Goal: Communication & Community: Answer question/provide support

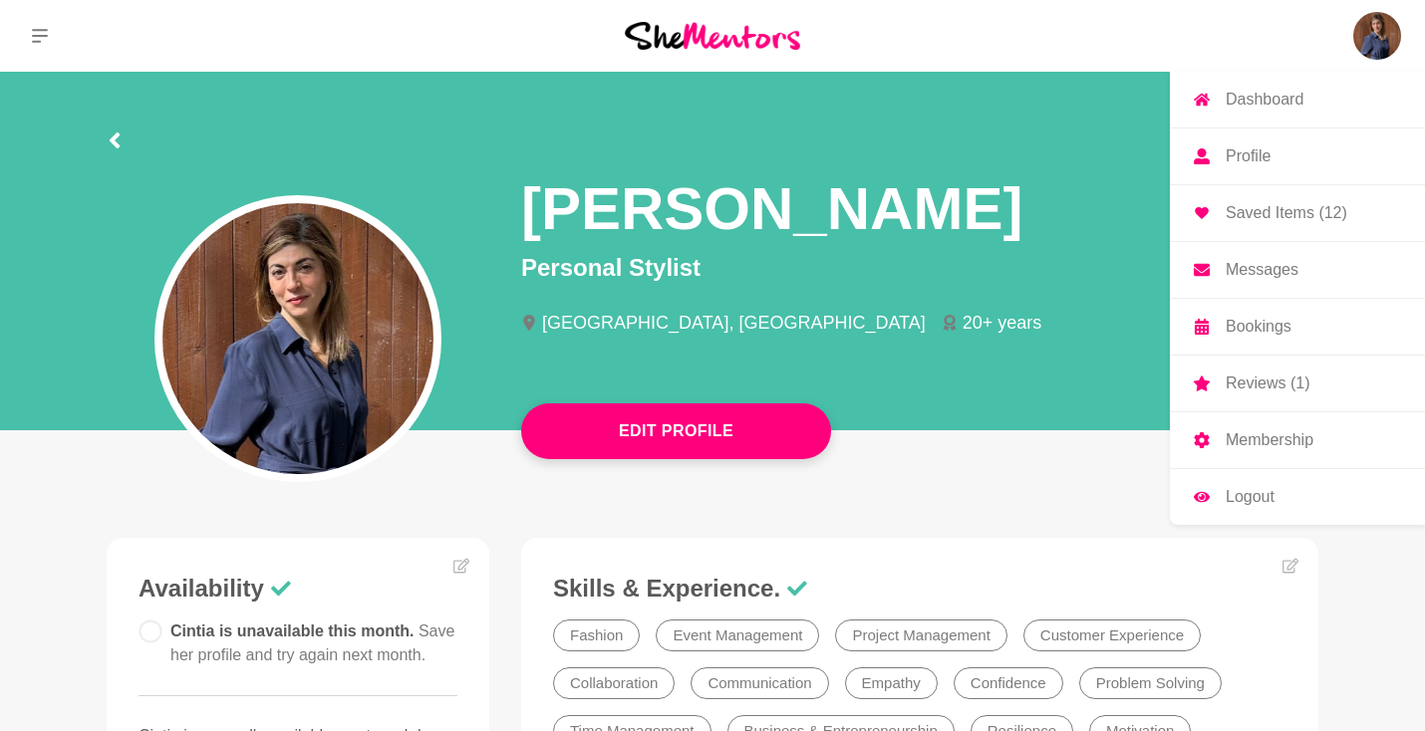
click at [1370, 55] on img at bounding box center [1377, 36] width 48 height 48
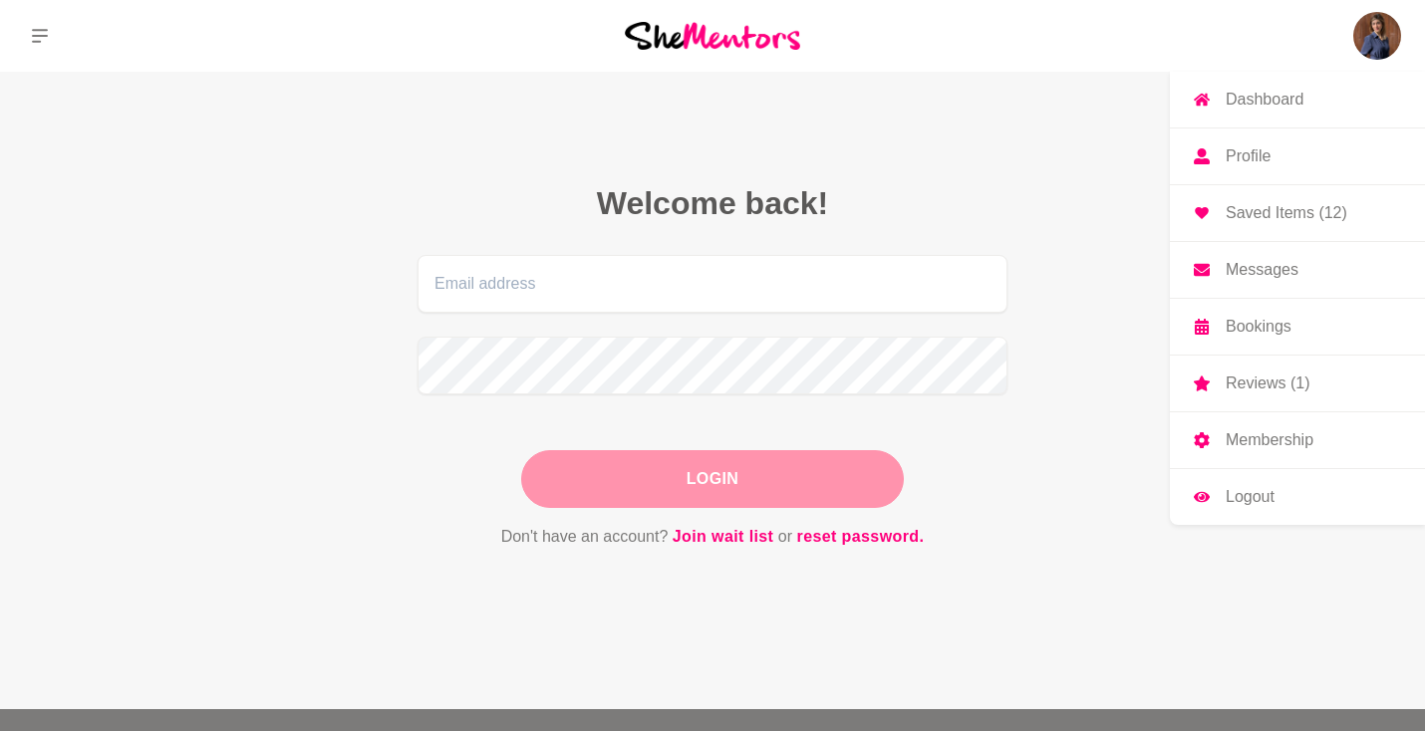
click at [1263, 273] on p "Messages" at bounding box center [1262, 270] width 73 height 16
click at [1383, 33] on img at bounding box center [1377, 36] width 48 height 48
click at [1281, 283] on link "Messages" at bounding box center [1297, 270] width 255 height 56
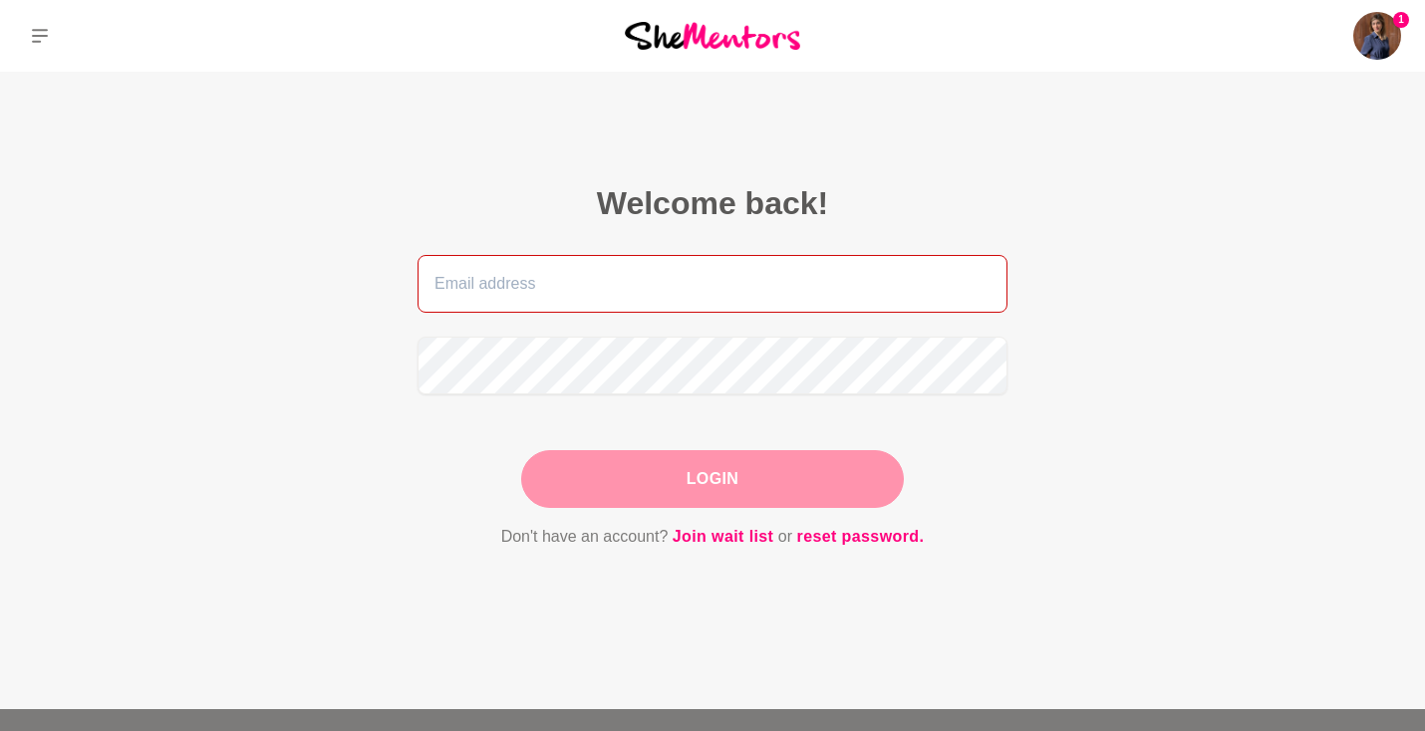
click at [765, 304] on input "email" at bounding box center [712, 284] width 590 height 58
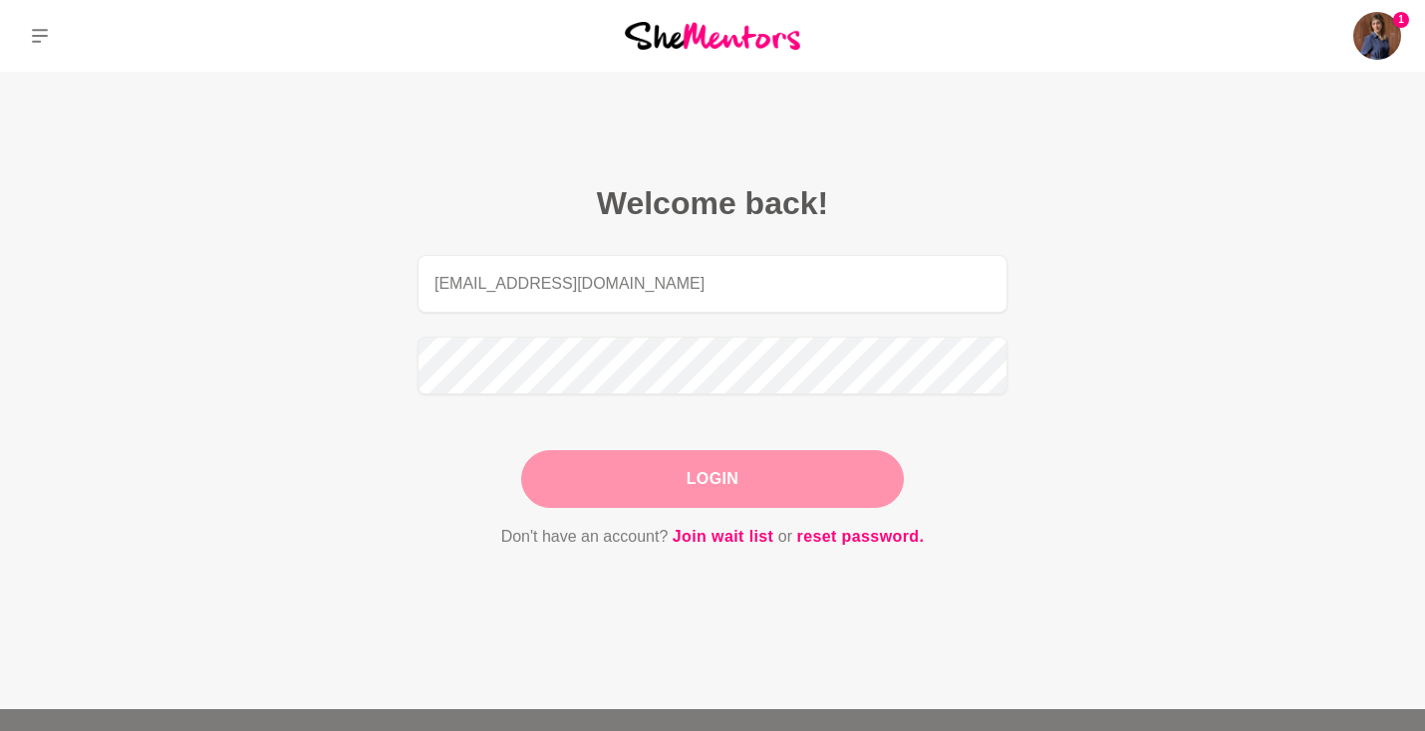
click at [701, 487] on button "Login" at bounding box center [712, 479] width 383 height 58
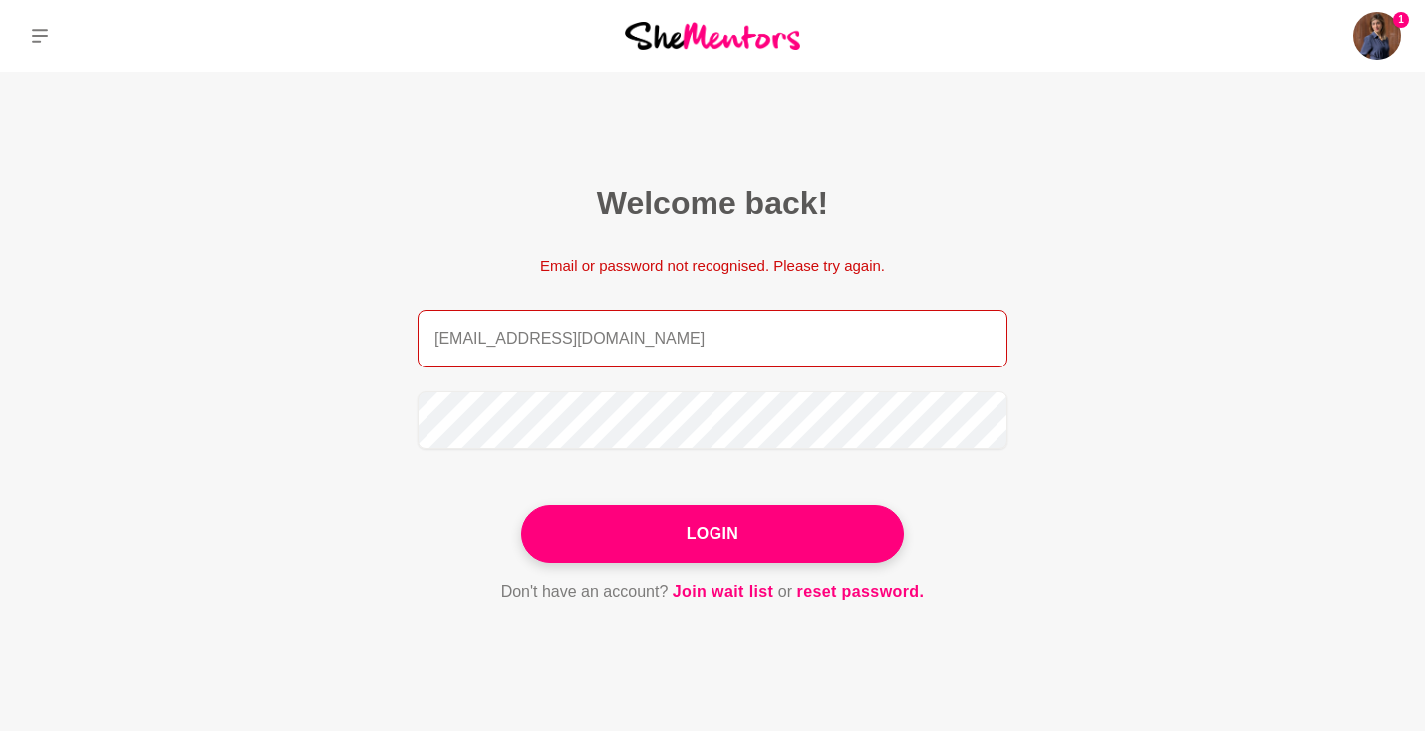
click at [466, 345] on input "[EMAIL_ADDRESS][DOMAIN_NAME]" at bounding box center [712, 339] width 590 height 58
click at [672, 338] on input "[EMAIL_ADDRESS][DOMAIN_NAME]" at bounding box center [712, 339] width 590 height 58
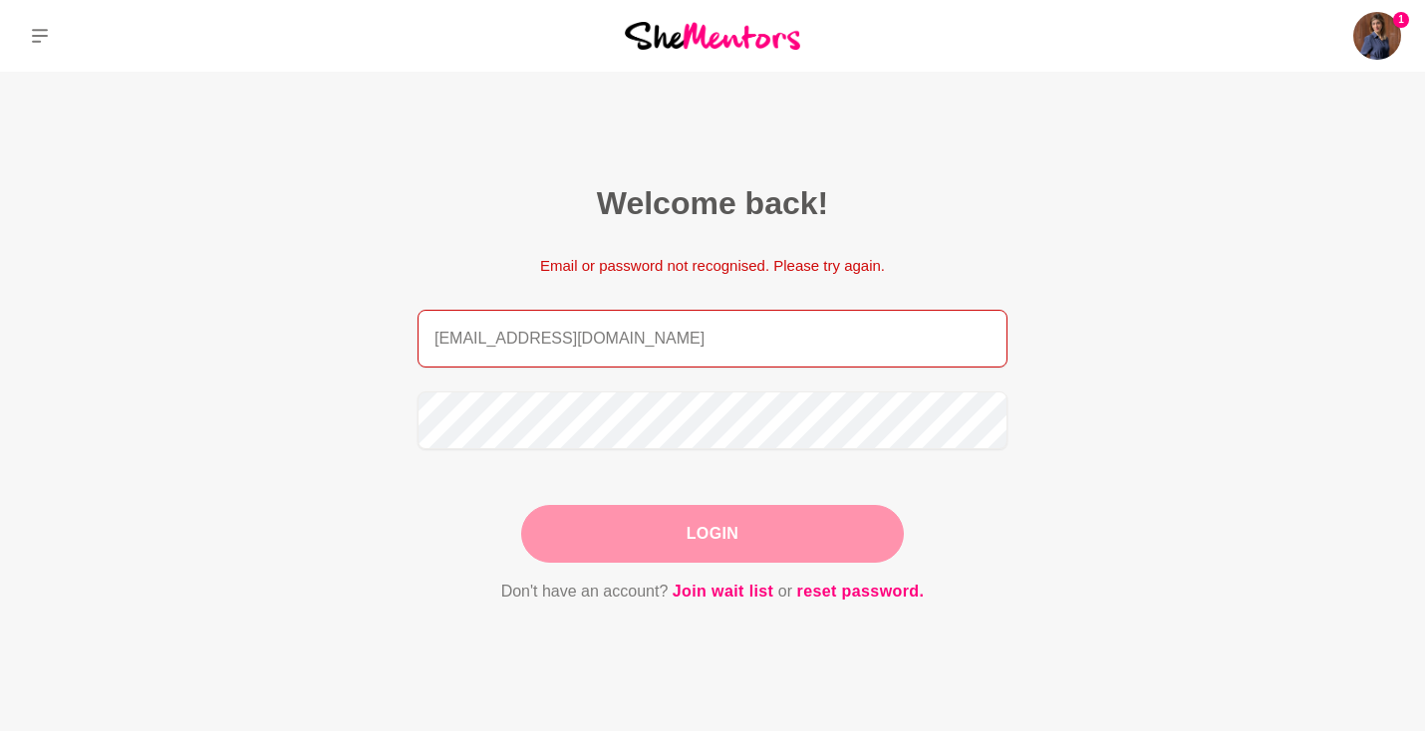
type input "[EMAIL_ADDRESS][DOMAIN_NAME]"
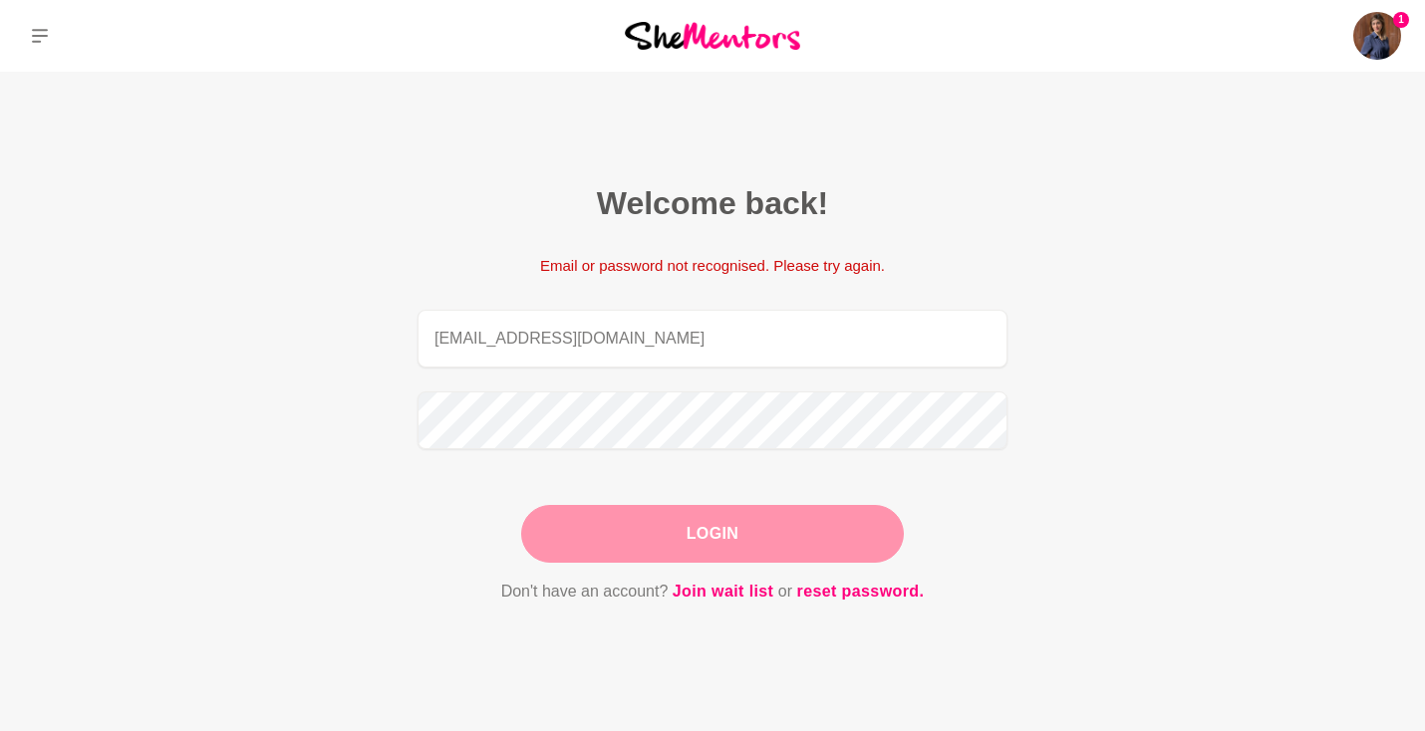
click at [644, 558] on button "Login" at bounding box center [712, 534] width 383 height 58
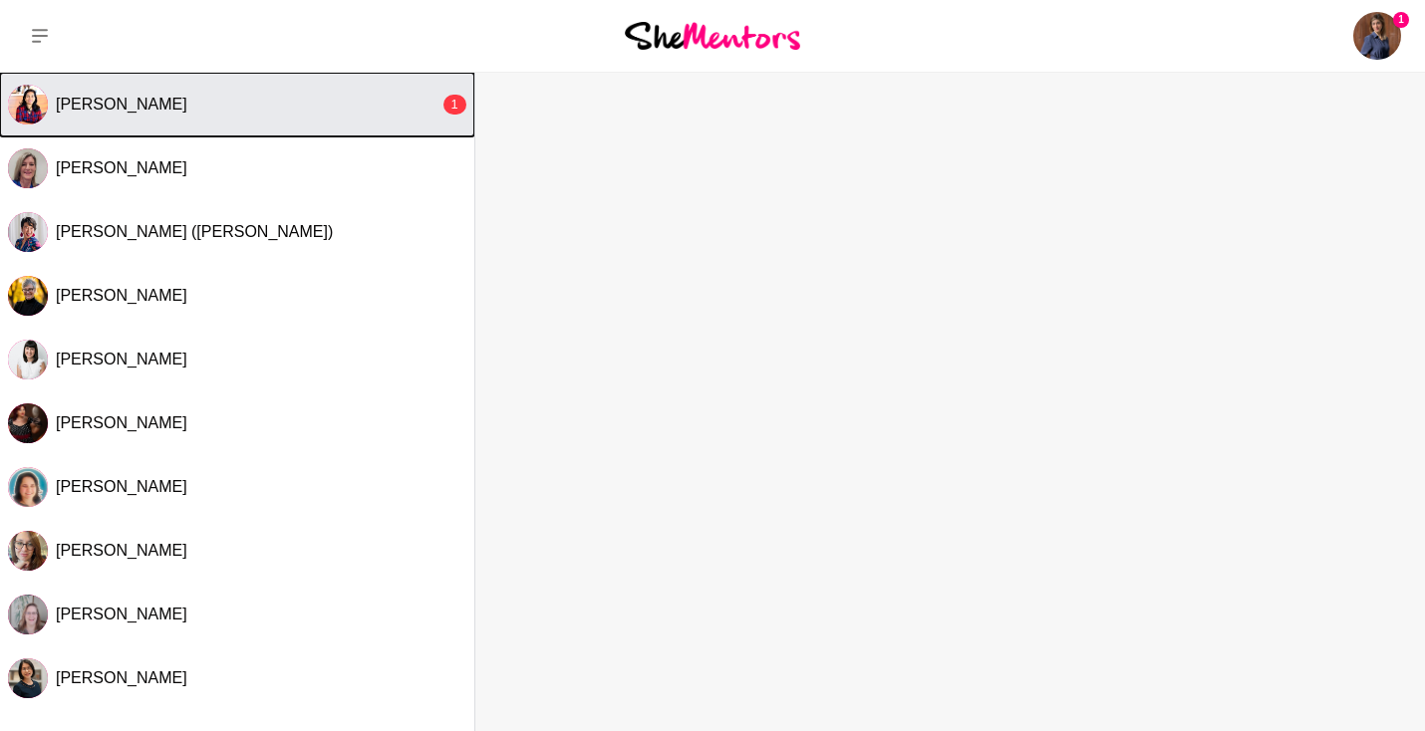
click at [185, 110] on div "[PERSON_NAME]" at bounding box center [248, 105] width 384 height 20
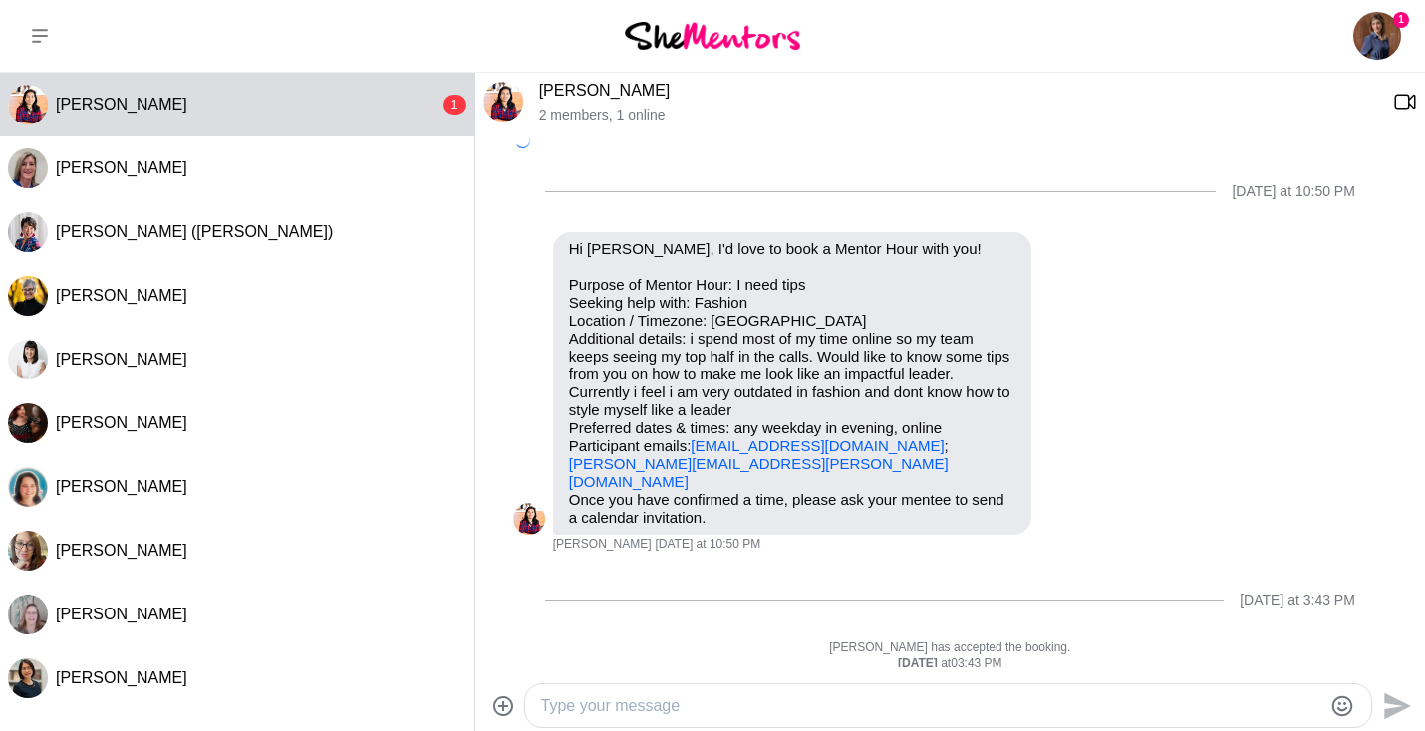
scroll to position [285, 0]
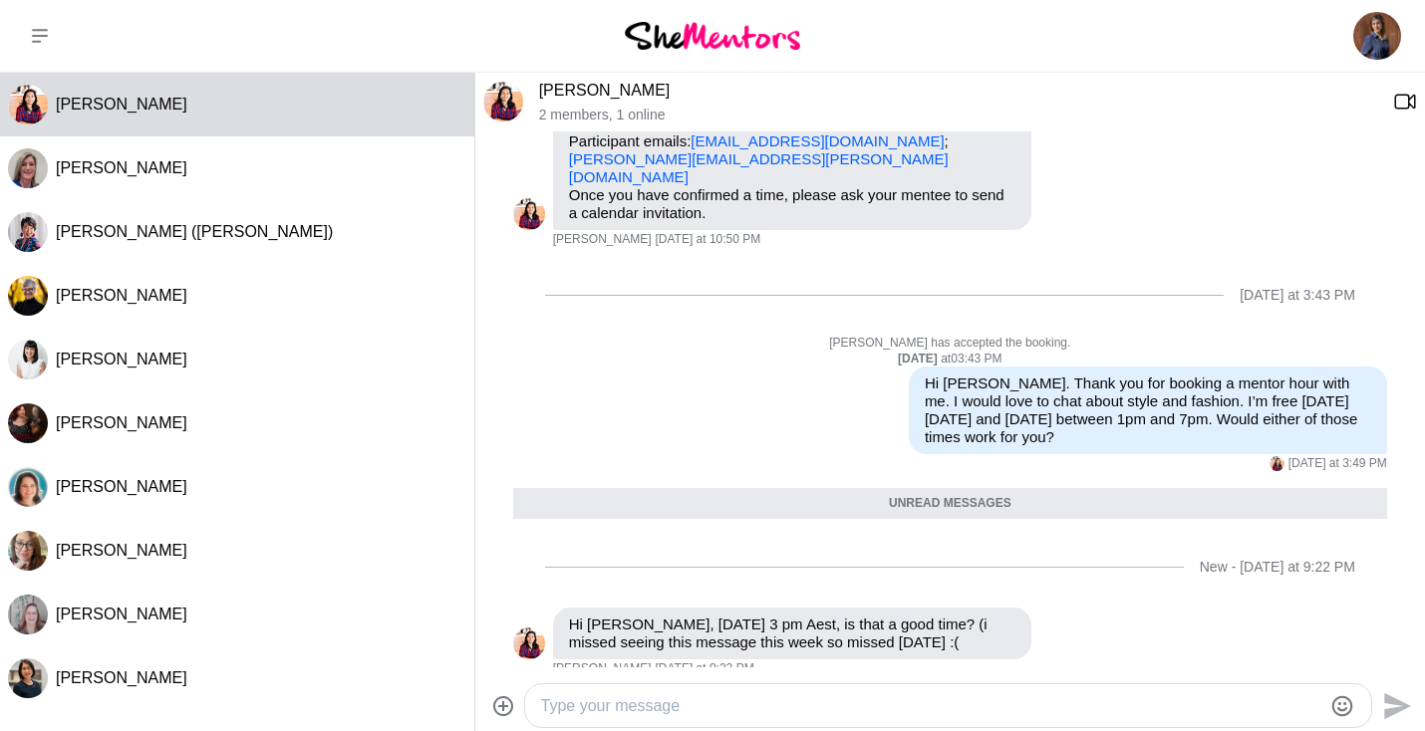
click at [580, 719] on div at bounding box center [948, 705] width 846 height 43
click at [590, 704] on textarea "Type your message" at bounding box center [931, 706] width 781 height 24
type textarea "yes, that works! I will send you a Teams invite :)"
click at [1384, 711] on icon "Send" at bounding box center [1397, 705] width 27 height 27
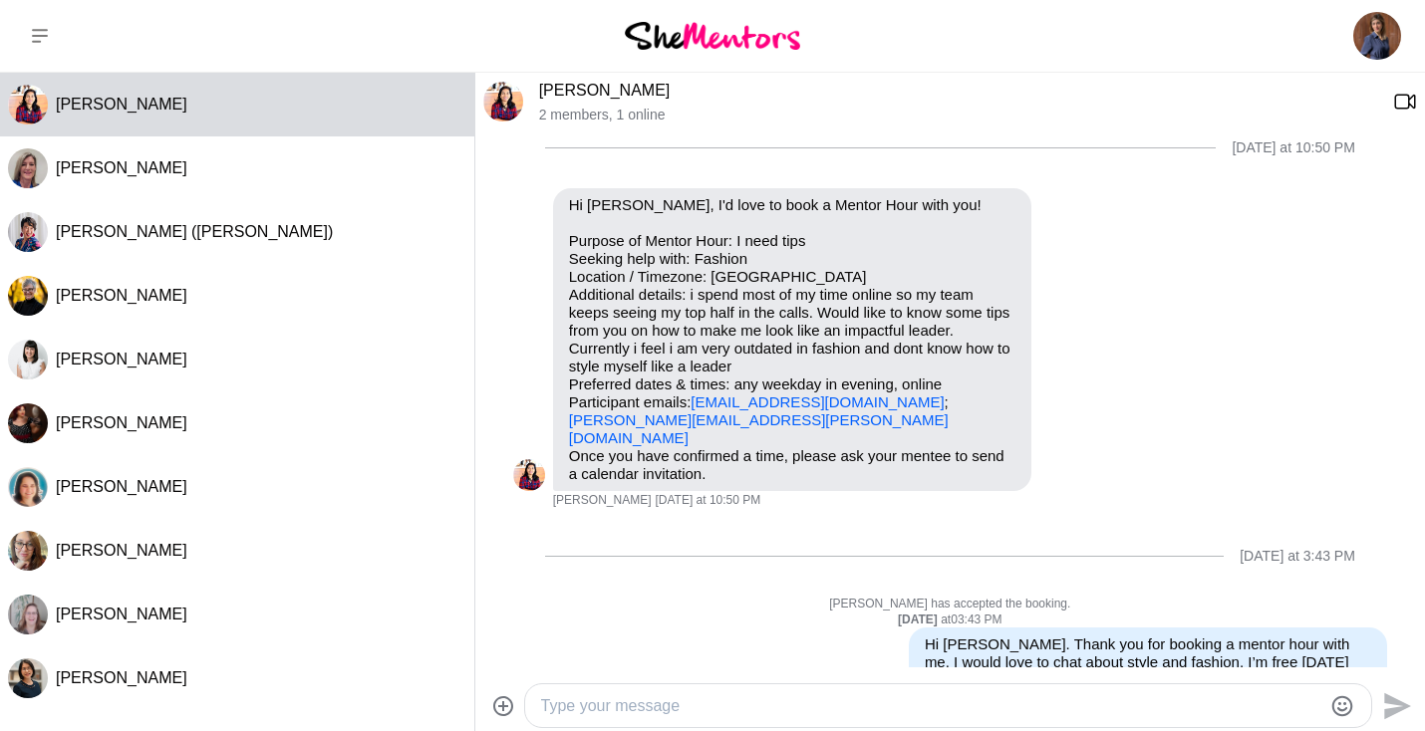
scroll to position [0, 0]
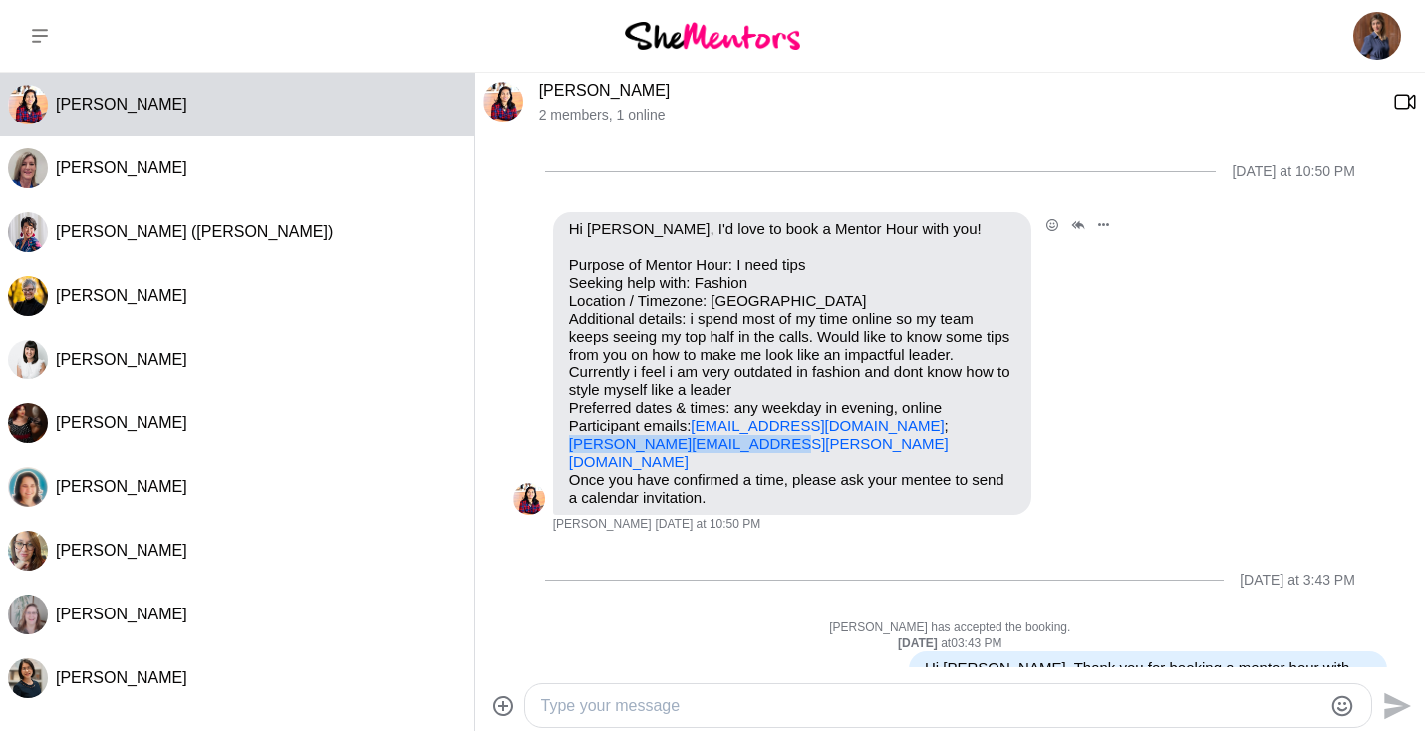
drag, startPoint x: 758, startPoint y: 445, endPoint x: 567, endPoint y: 451, distance: 191.4
click at [567, 451] on div "Hi [PERSON_NAME], I'd love to book a Mentor Hour with you! Purpose of Mentor Ho…" at bounding box center [792, 363] width 478 height 303
copy link "[PERSON_NAME][EMAIL_ADDRESS][PERSON_NAME][DOMAIN_NAME]"
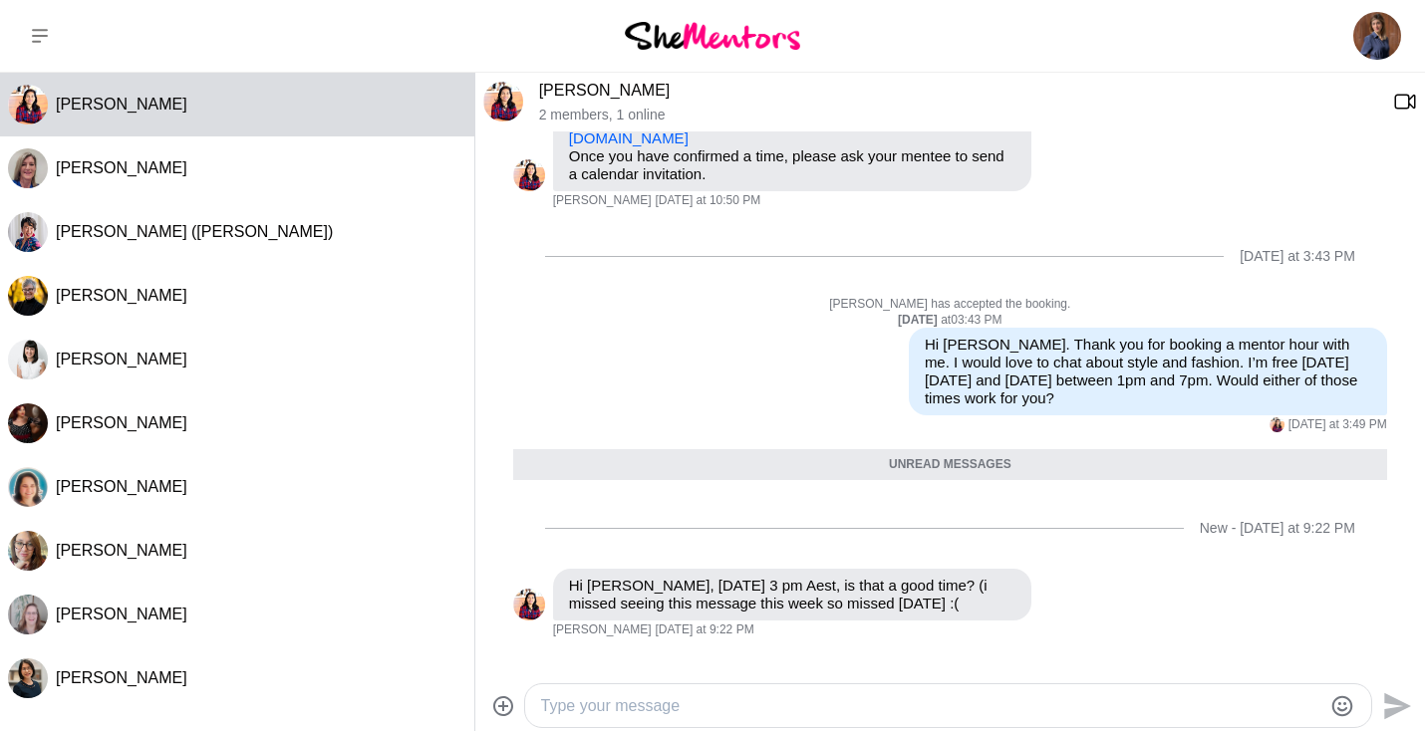
scroll to position [424, 0]
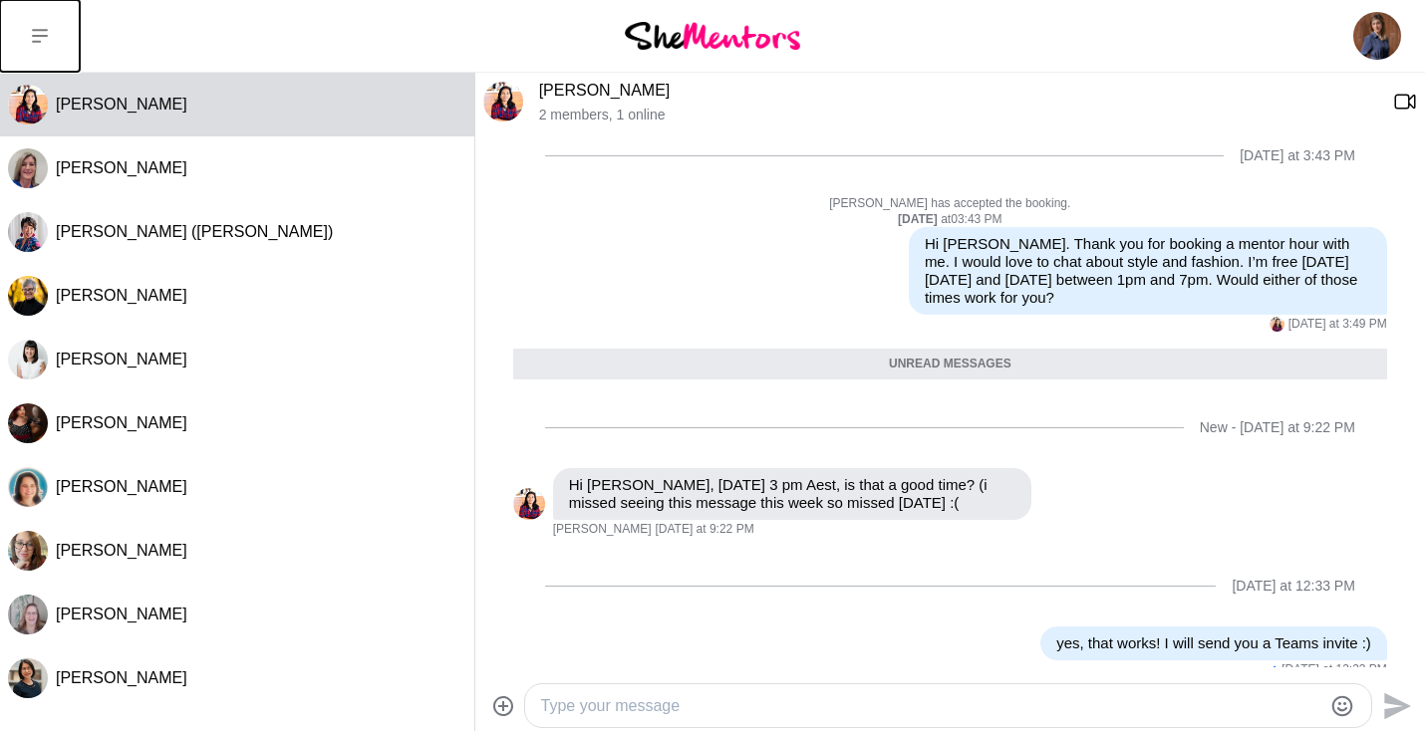
click at [43, 44] on button at bounding box center [40, 36] width 80 height 72
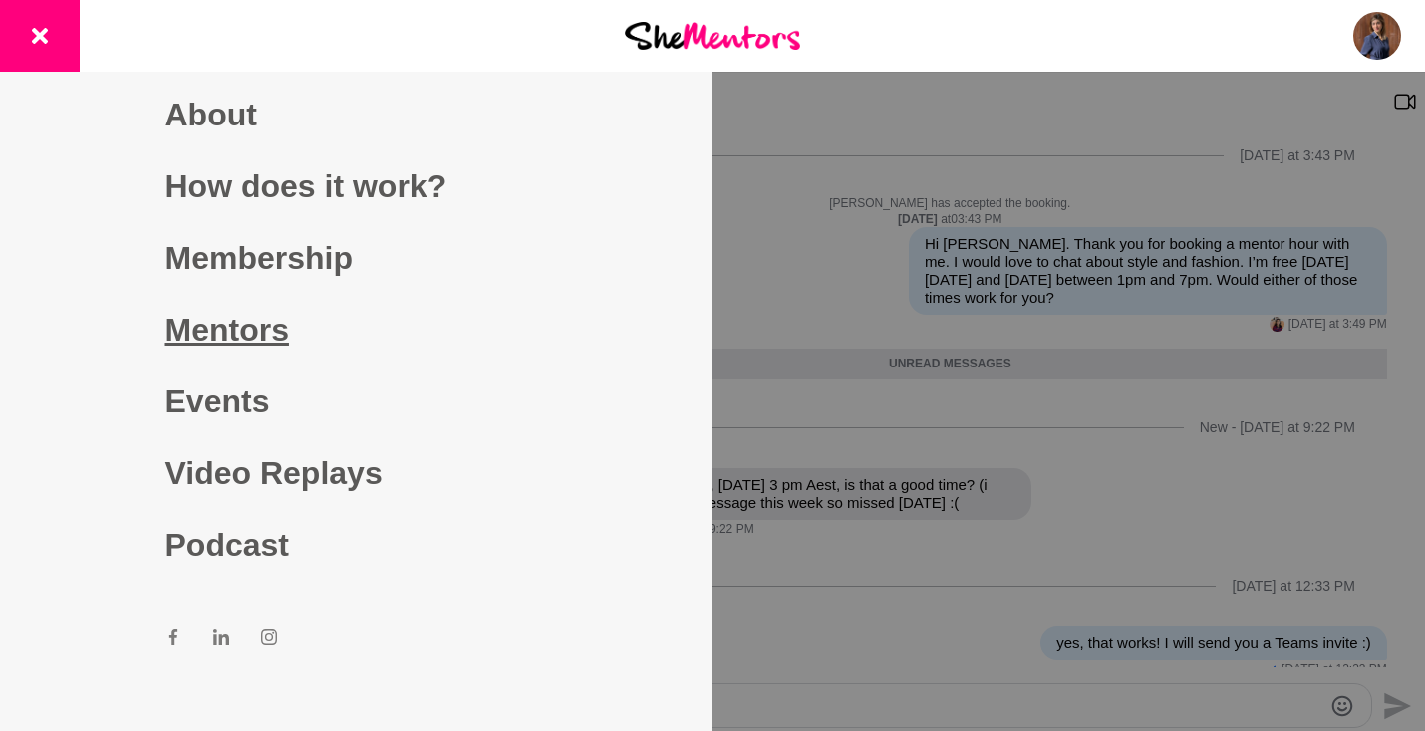
click at [223, 328] on link "Mentors" at bounding box center [356, 330] width 383 height 72
